Goal: Task Accomplishment & Management: Manage account settings

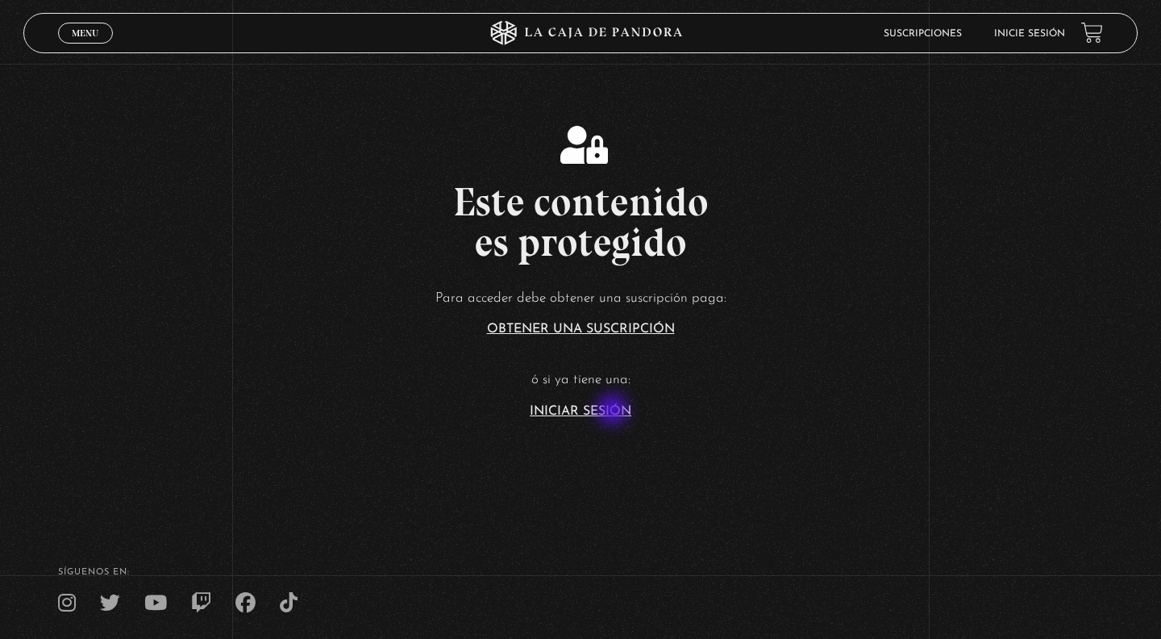
click at [614, 411] on link "Iniciar Sesión" at bounding box center [581, 411] width 102 height 13
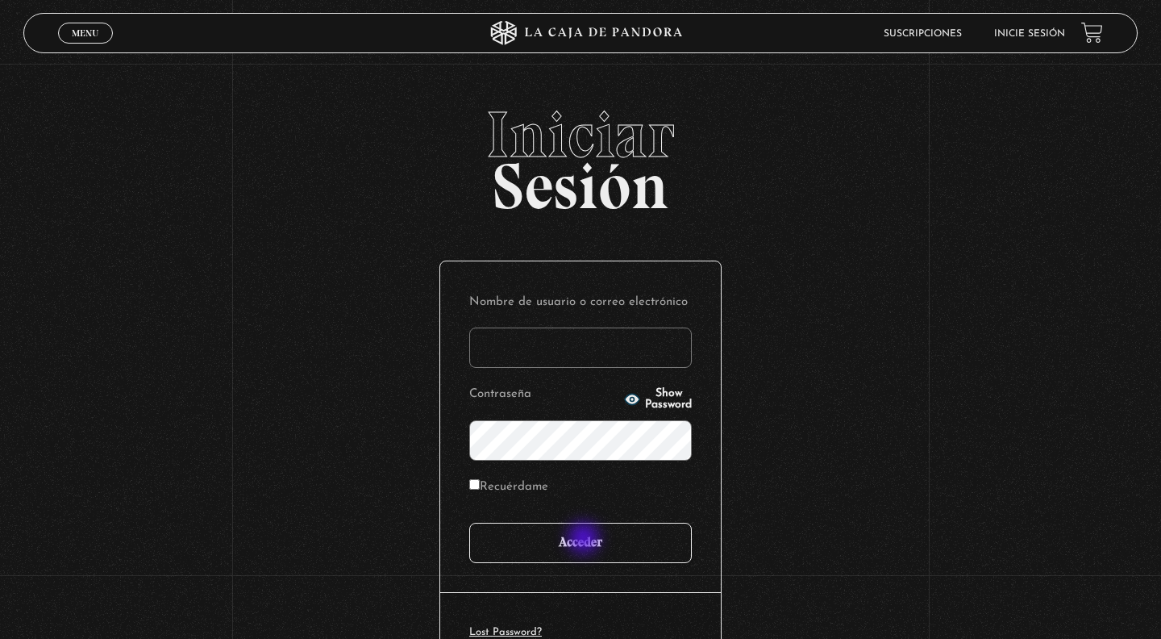
type input "Paola20"
click at [585, 540] on input "Acceder" at bounding box center [580, 543] width 223 height 40
